Goal: Obtain resource: Download file/media

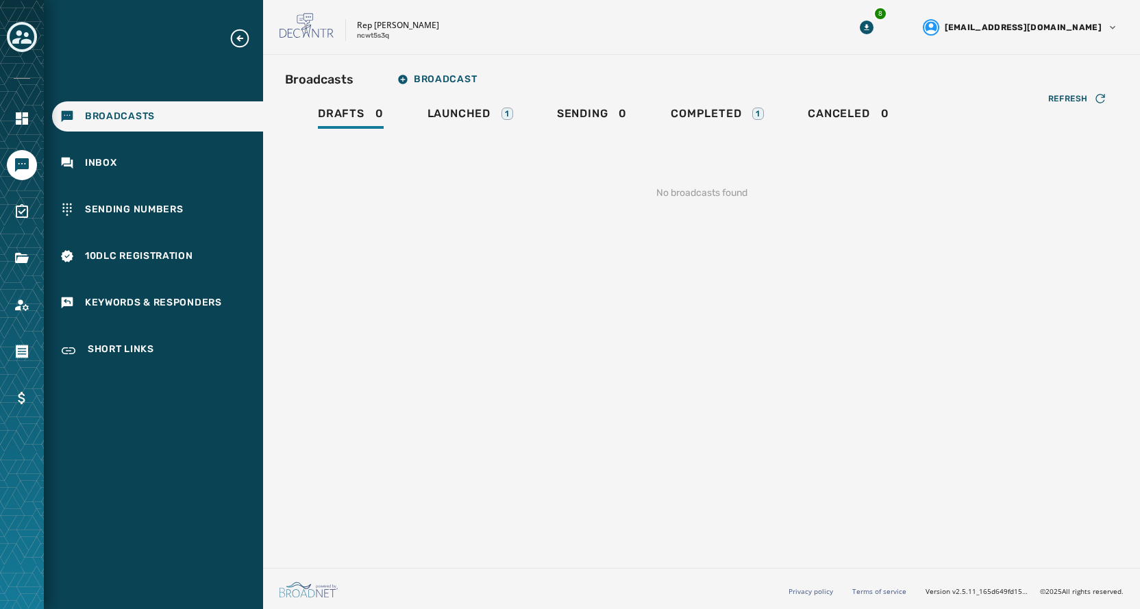
click at [20, 45] on icon "Toggle account select drawer" at bounding box center [21, 36] width 19 height 19
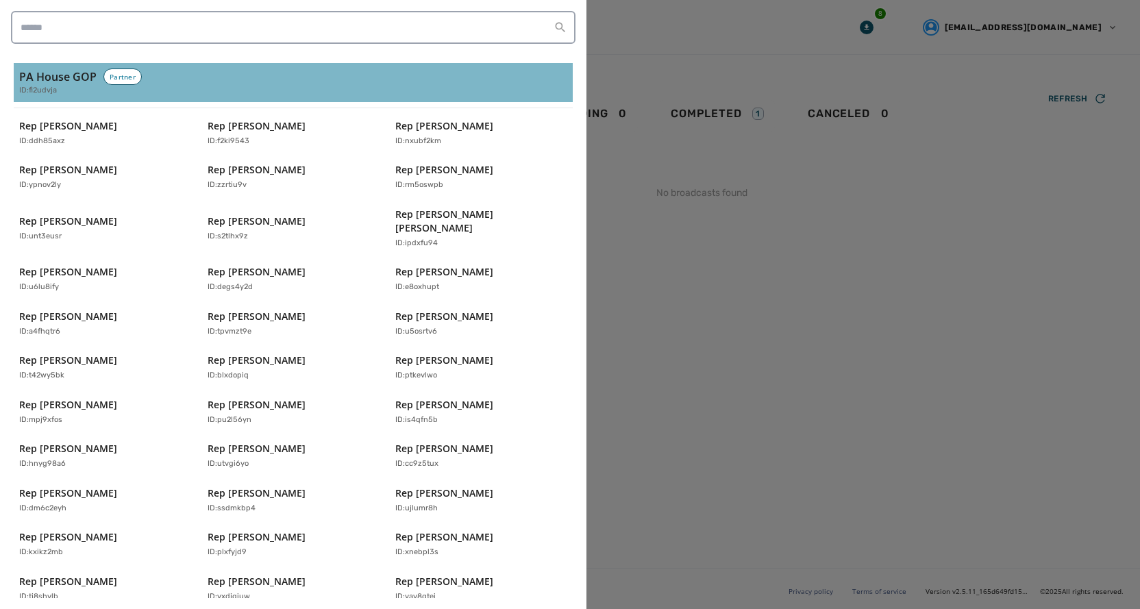
click at [52, 92] on span "ID: fi2udvja" at bounding box center [38, 91] width 38 height 12
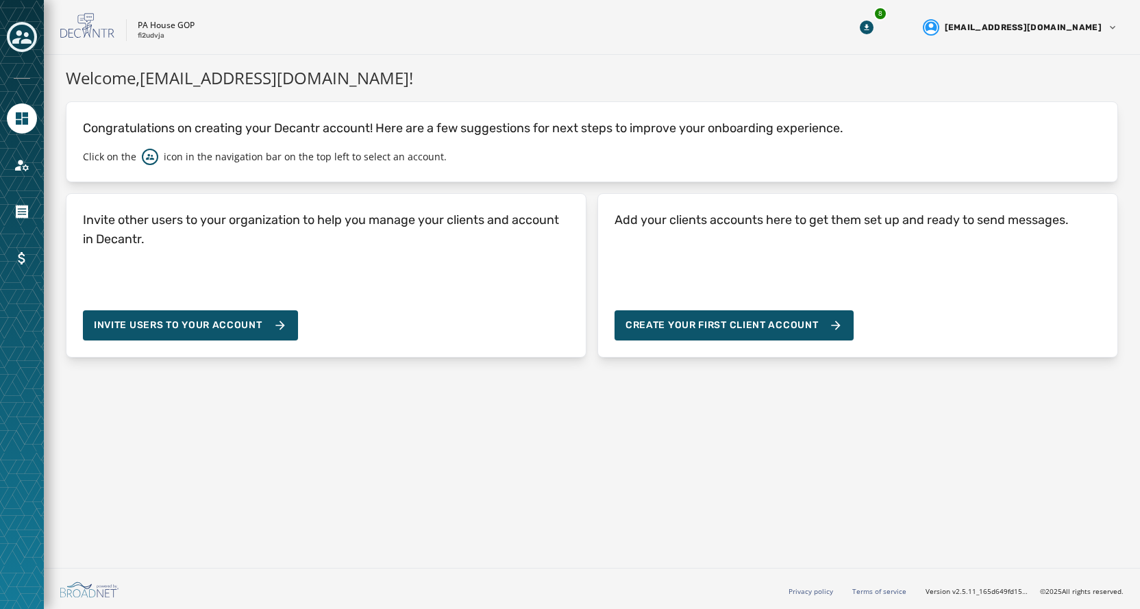
click at [14, 25] on button "Toggle account select drawer" at bounding box center [22, 37] width 30 height 30
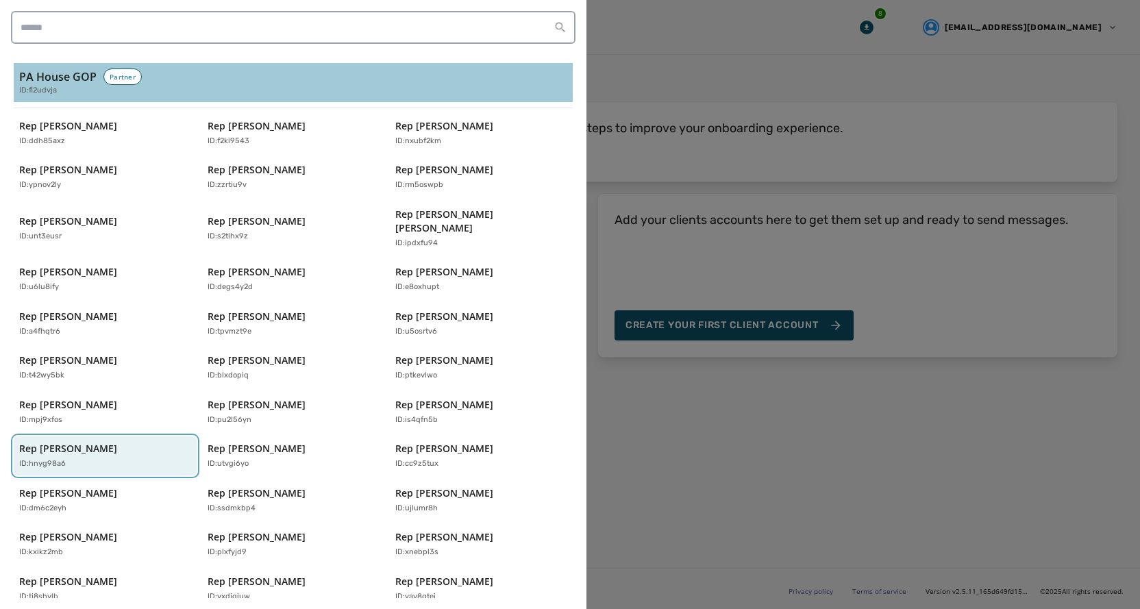
click at [74, 442] on p "Rep [PERSON_NAME]" at bounding box center [68, 449] width 98 height 14
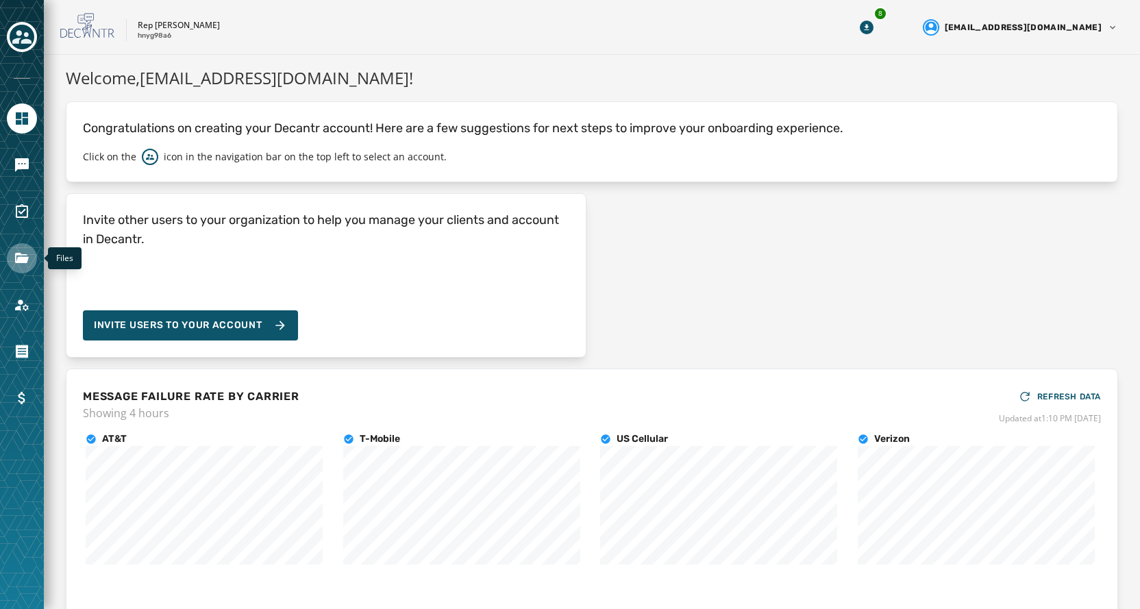
click at [22, 263] on icon "Navigate to Files" at bounding box center [22, 258] width 16 height 16
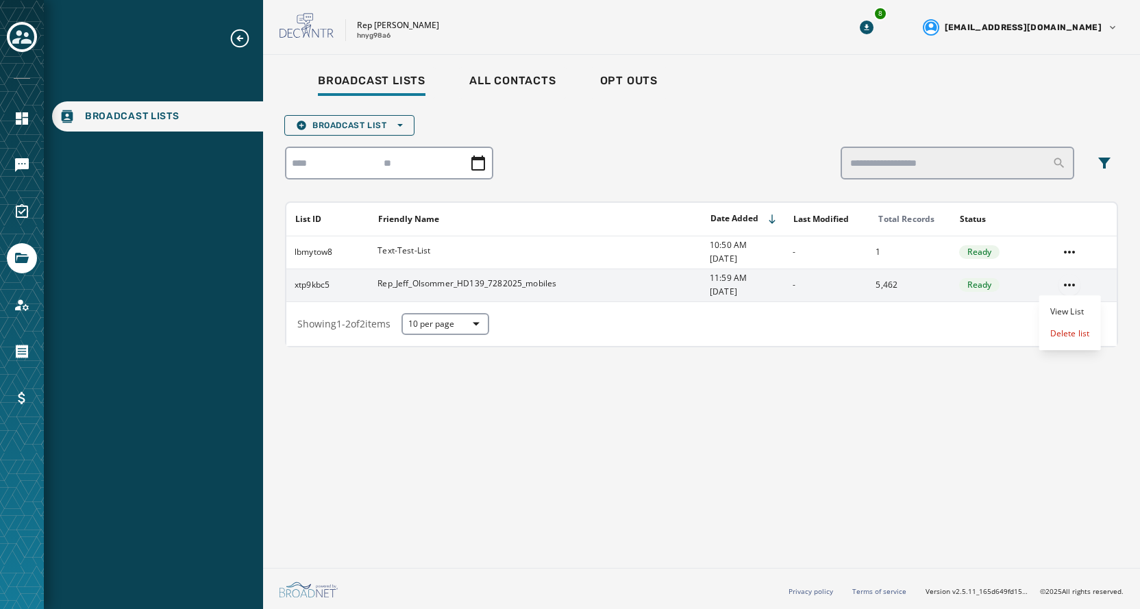
click at [1066, 286] on html "Broadcast Lists Skip To Main Content Rep [PERSON_NAME] hnyg98a6 8 [EMAIL_ADDRES…" at bounding box center [570, 304] width 1140 height 609
click at [1057, 331] on div "Delete list" at bounding box center [1070, 334] width 62 height 22
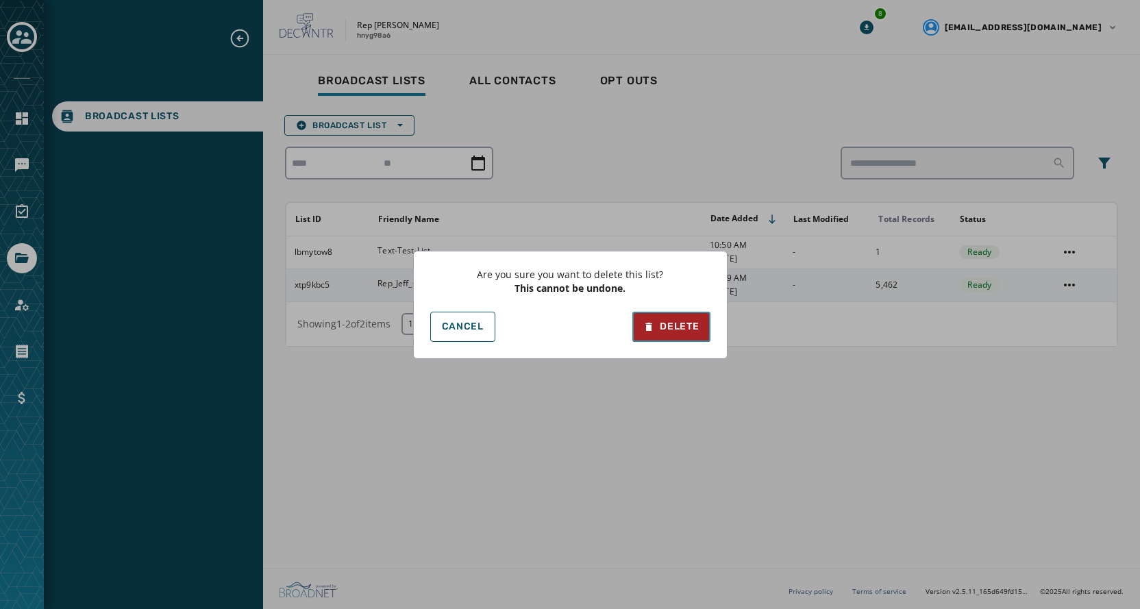
click at [652, 325] on icon at bounding box center [649, 327] width 6 height 8
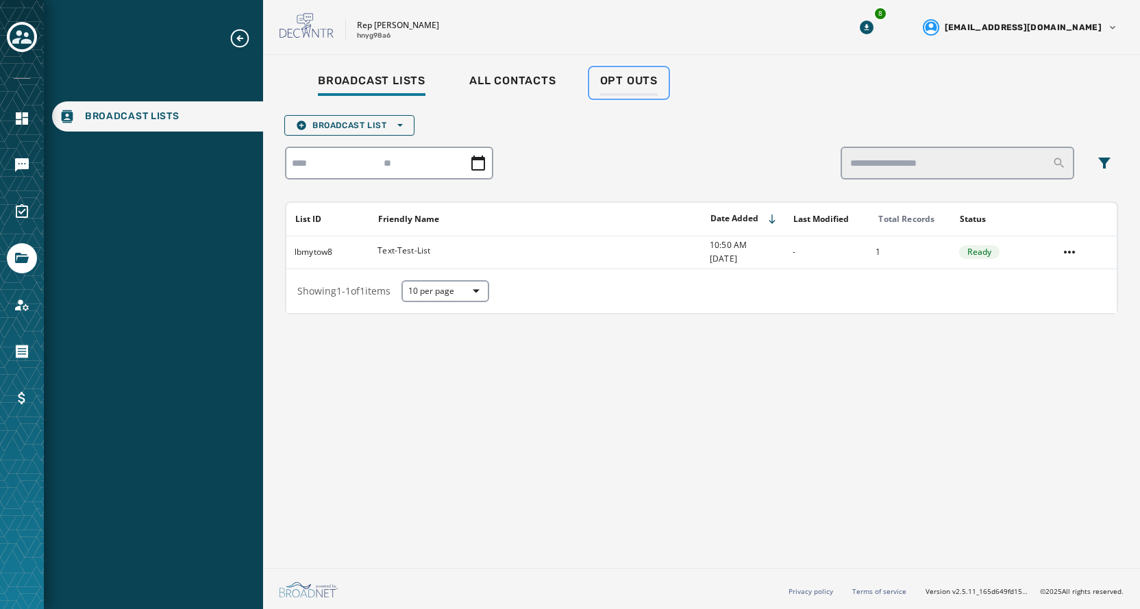
click at [615, 86] on span "Opt Outs" at bounding box center [629, 81] width 58 height 14
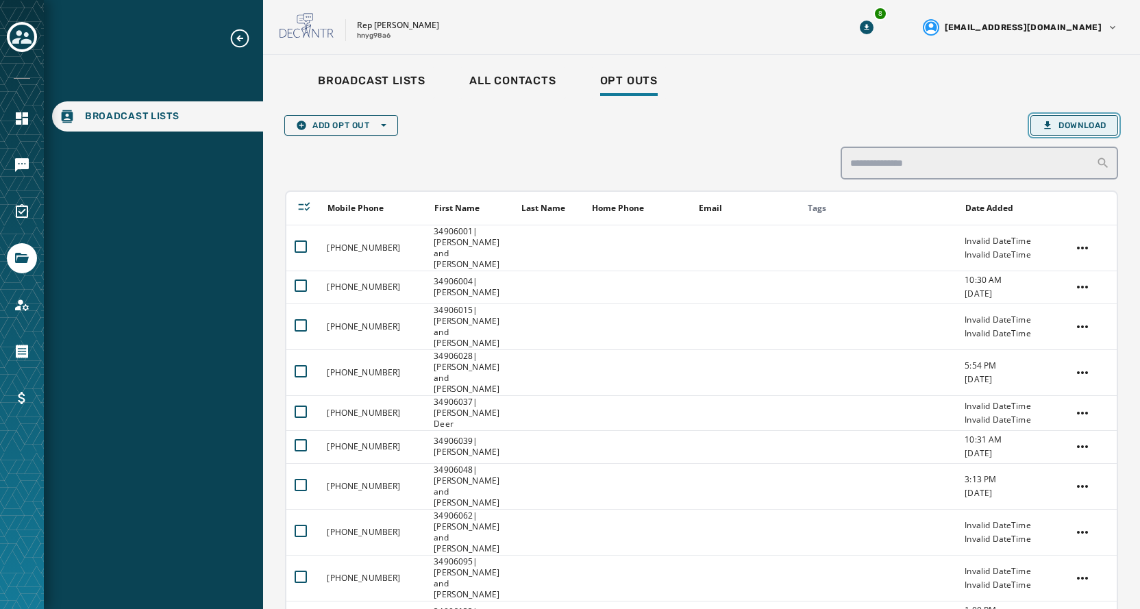
click at [1093, 123] on span "Download" at bounding box center [1074, 125] width 64 height 11
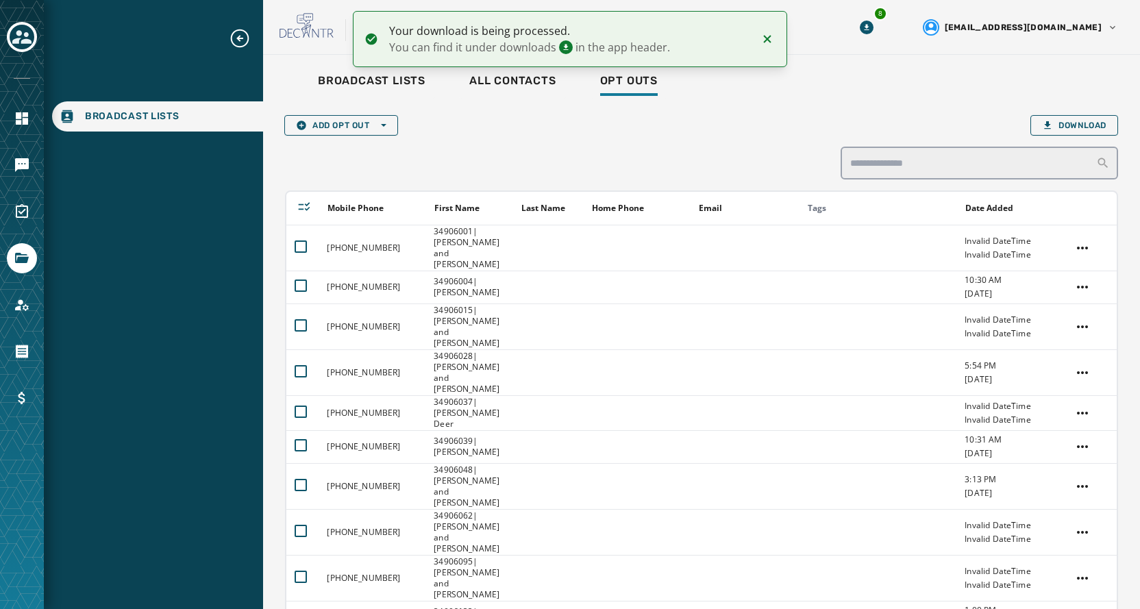
click at [858, 127] on div "Add Opt Out Open options Download" at bounding box center [701, 125] width 833 height 21
click at [879, 27] on button "8" at bounding box center [866, 27] width 25 height 25
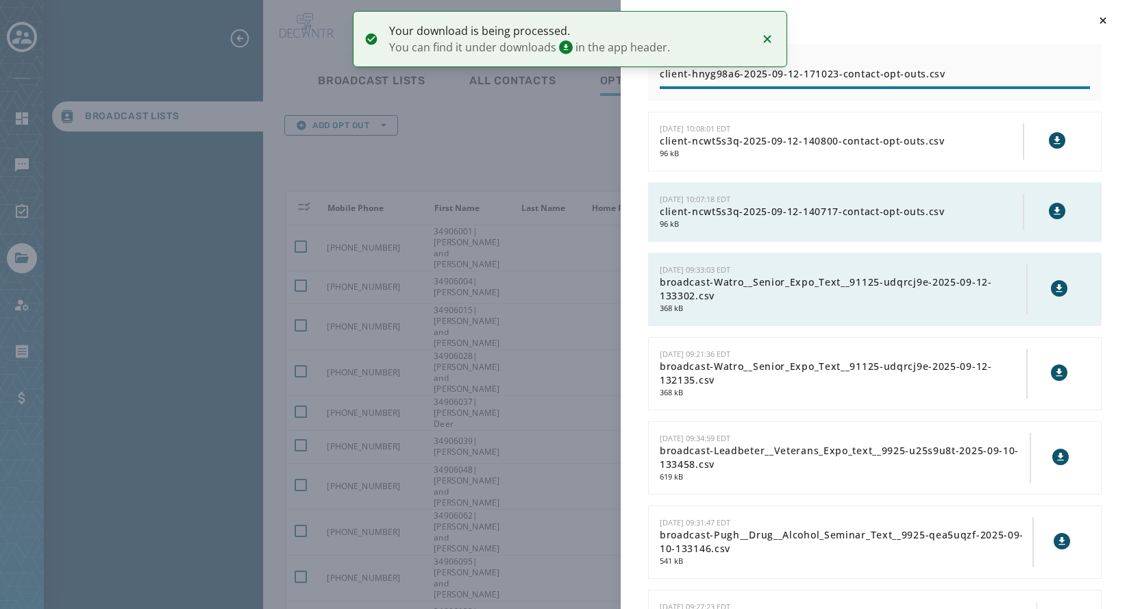
click at [555, 153] on div "Downloads [DATE] 13:10:23 EDT client-hnyg98a6-2025-09-12-171023-contact-opt-out…" at bounding box center [570, 304] width 1140 height 609
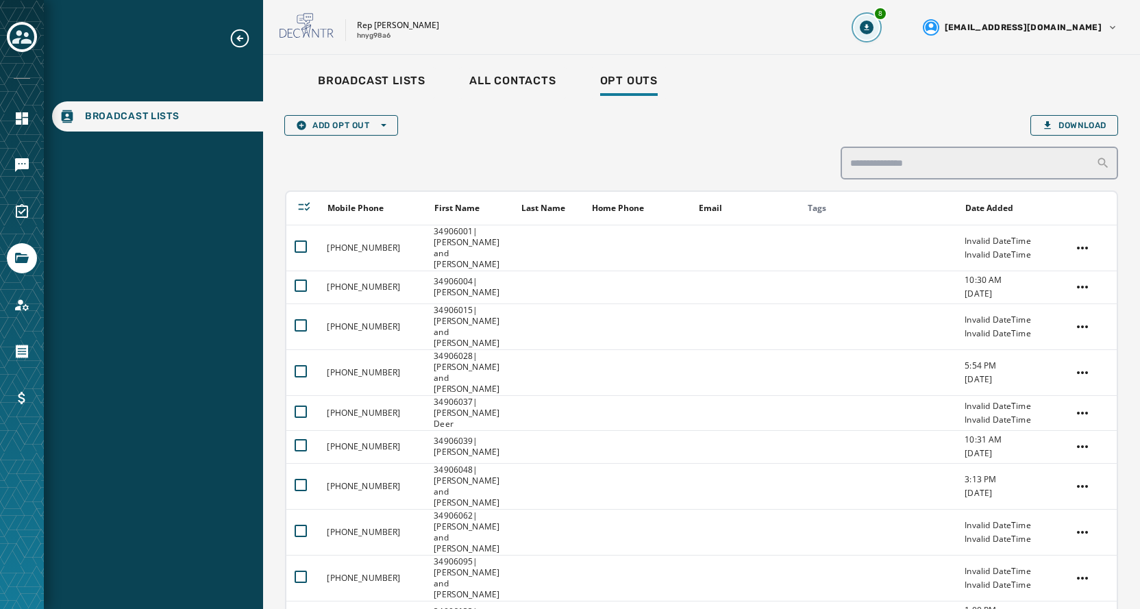
click at [873, 25] on icon "Download Menu" at bounding box center [867, 28] width 14 height 14
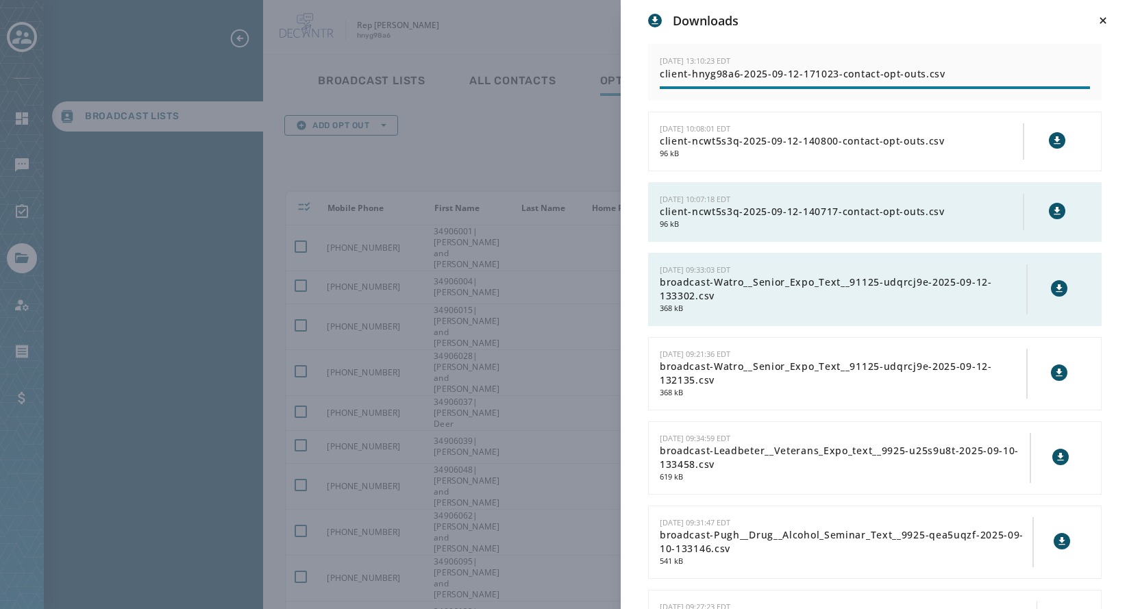
click at [549, 50] on div "Downloads [DATE] 13:10:23 EDT client-hnyg98a6-2025-09-12-171023-contact-opt-out…" at bounding box center [570, 304] width 1140 height 609
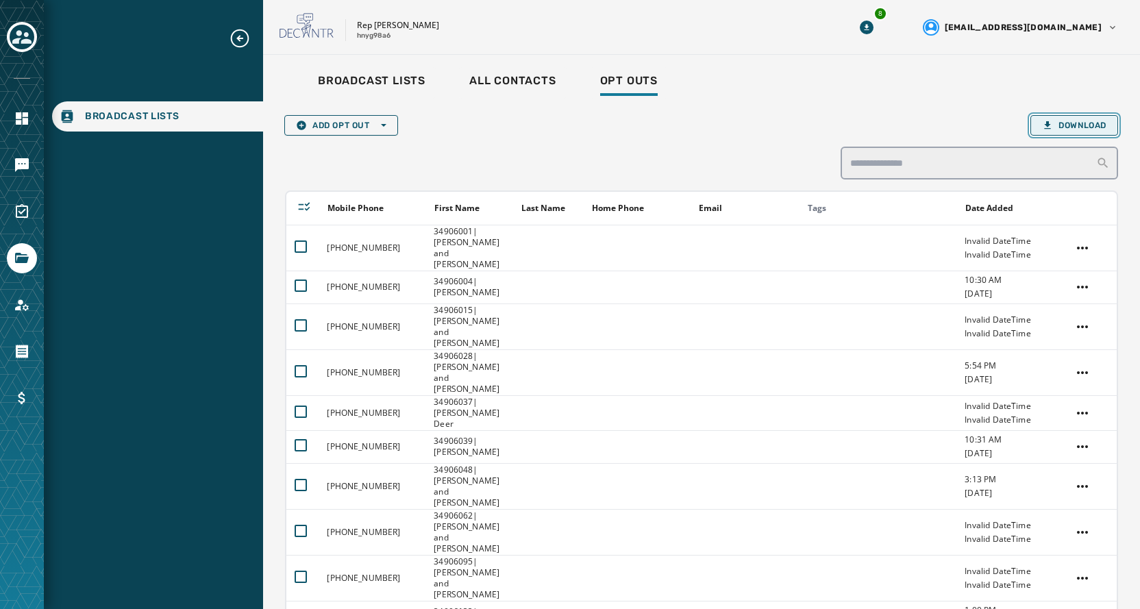
click at [1053, 131] on button "Download" at bounding box center [1074, 125] width 88 height 21
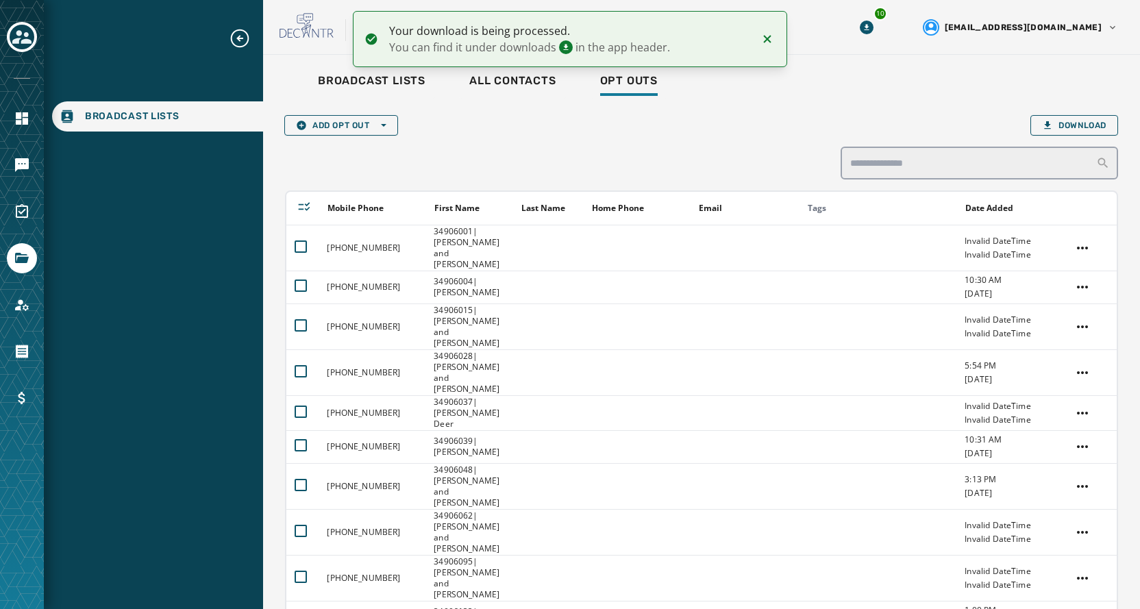
click at [825, 67] on div "Broadcast Lists All Contacts Opt Outs" at bounding box center [701, 83] width 833 height 32
click at [873, 29] on icon "Download Menu" at bounding box center [867, 28] width 14 height 14
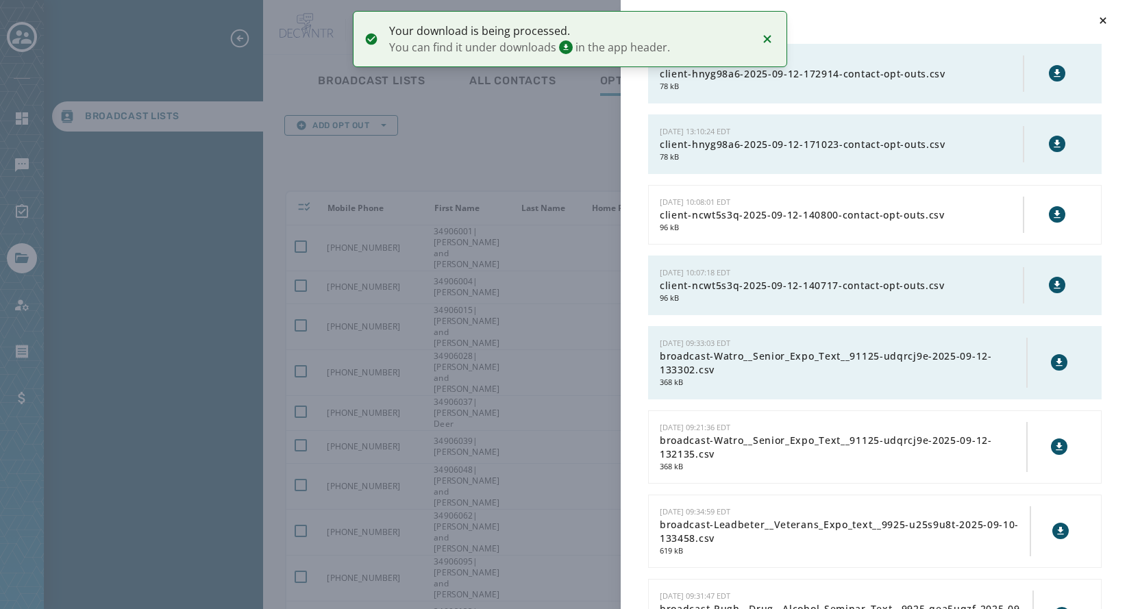
click at [1052, 147] on icon at bounding box center [1057, 143] width 11 height 11
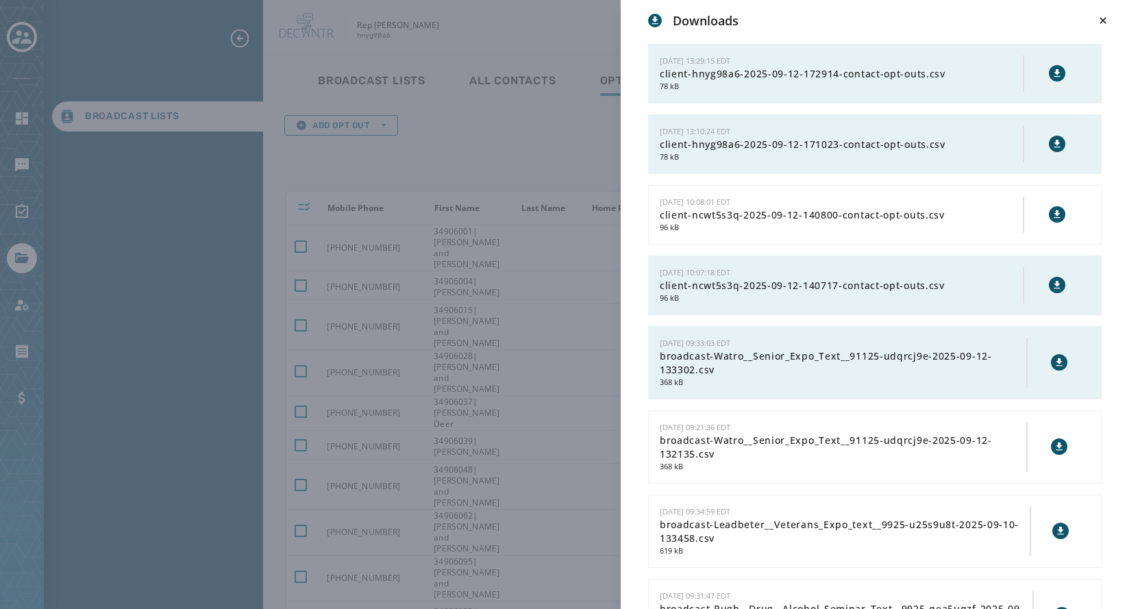
click at [498, 140] on div "Downloads [DATE] 13:29:15 EDT client-hnyg98a6-2025-09-12-172914-contact-opt-out…" at bounding box center [570, 304] width 1140 height 609
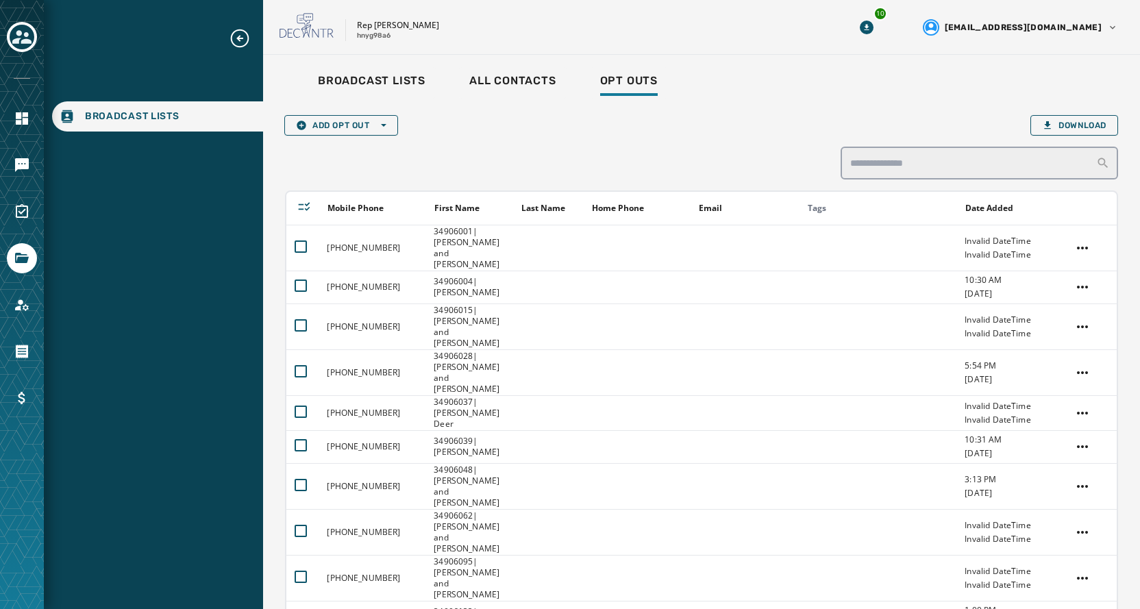
click at [106, 120] on span "Broadcast Lists" at bounding box center [132, 117] width 95 height 14
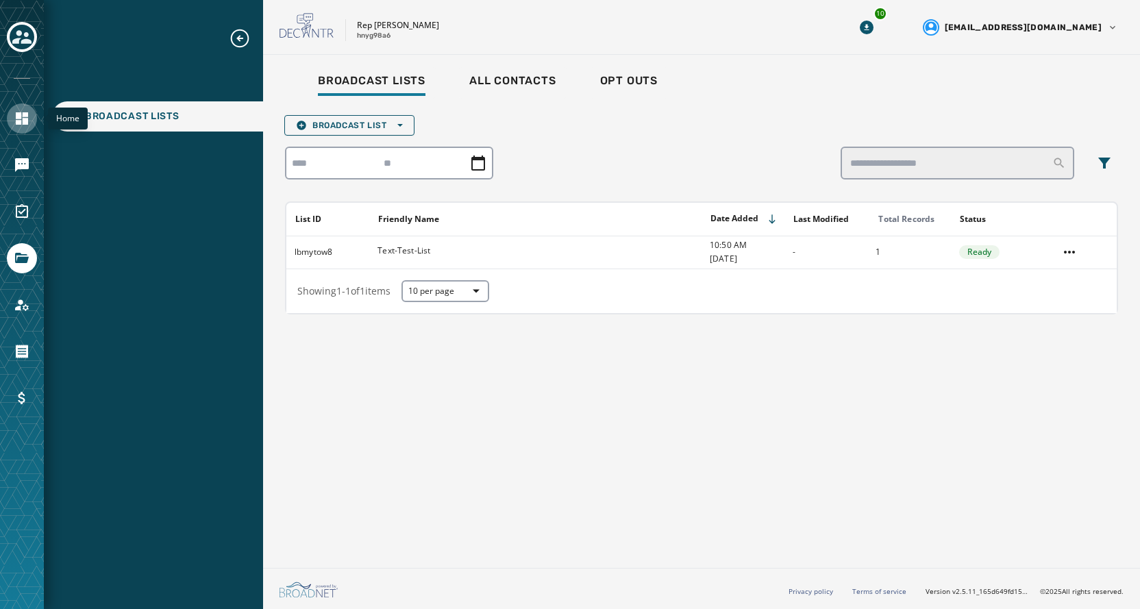
click at [19, 120] on icon "Navigate to Home" at bounding box center [22, 118] width 12 height 12
